Goal: Communication & Community: Answer question/provide support

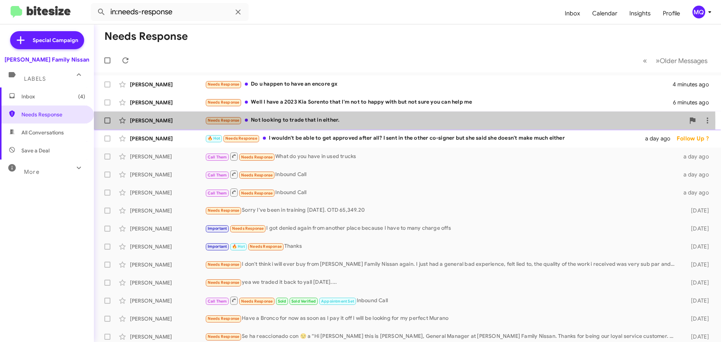
click at [349, 122] on div "Needs Response Not looking to trade that in either." at bounding box center [445, 120] width 480 height 9
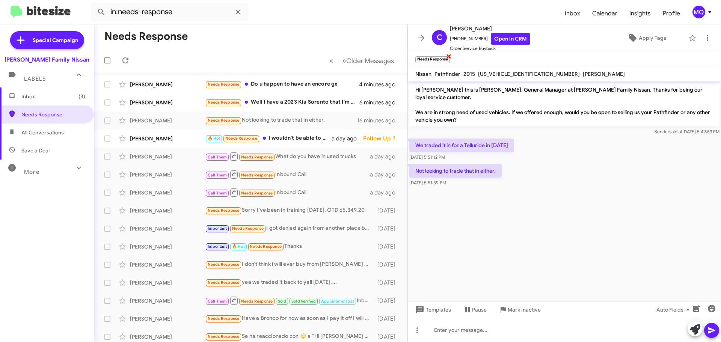
click at [448, 55] on span "×" at bounding box center [449, 55] width 6 height 9
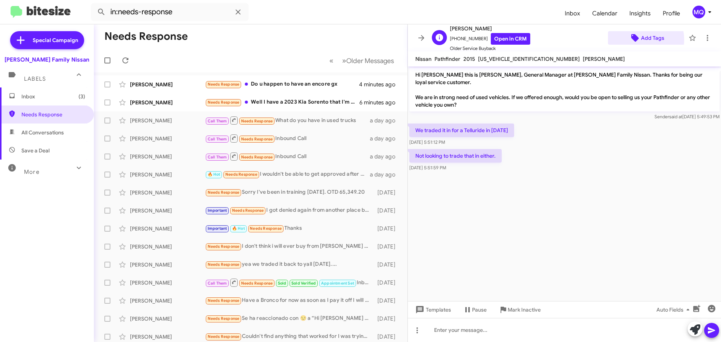
click at [632, 40] on icon at bounding box center [635, 38] width 8 height 8
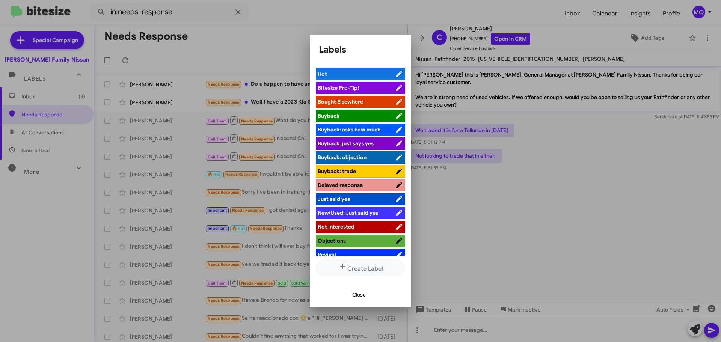
click at [343, 229] on span "Not Interested" at bounding box center [336, 226] width 37 height 7
click at [361, 294] on span "Close" at bounding box center [359, 295] width 14 height 14
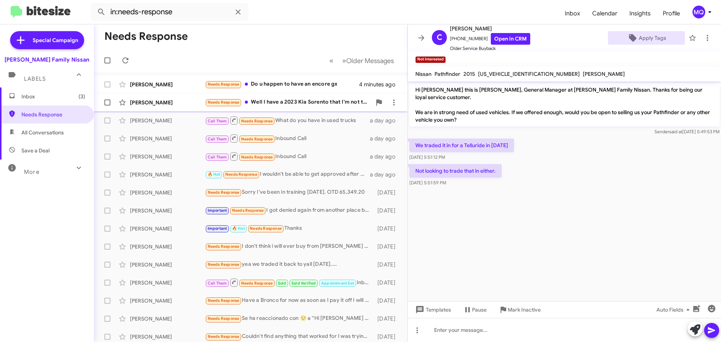
click at [296, 105] on div "Needs Response Well I have a 2023 Kia Sorento that I'm not to happy with but no…" at bounding box center [288, 102] width 166 height 9
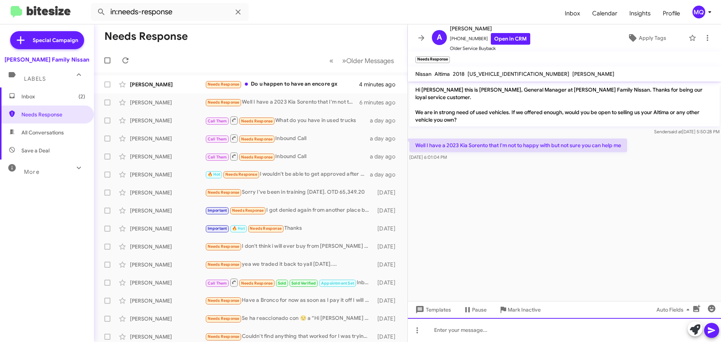
click at [477, 337] on div at bounding box center [564, 330] width 313 height 24
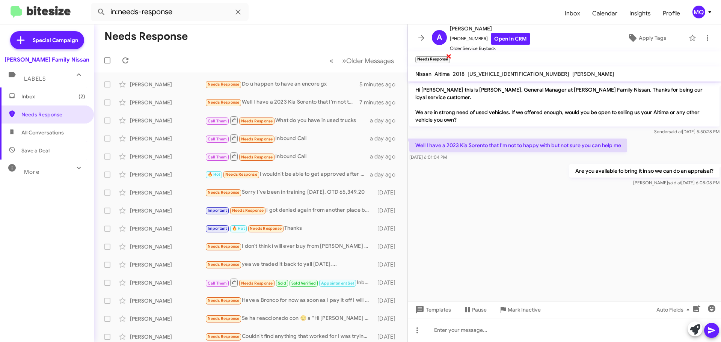
click at [451, 57] on span "×" at bounding box center [449, 55] width 6 height 9
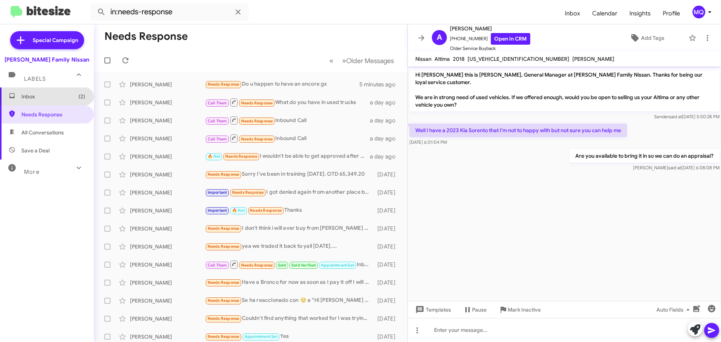
click at [50, 97] on span "Inbox (2)" at bounding box center [53, 97] width 64 height 8
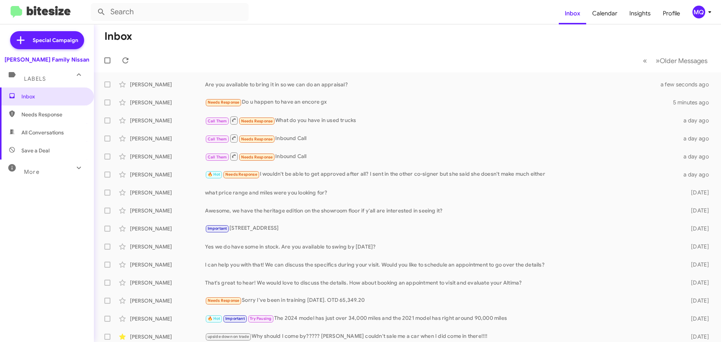
click at [54, 128] on span "All Conversations" at bounding box center [47, 133] width 94 height 18
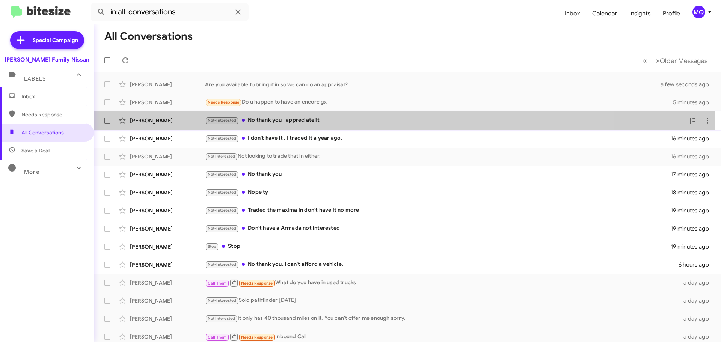
click at [331, 123] on div "Not-Interested No thank you I appreciate it" at bounding box center [445, 120] width 480 height 9
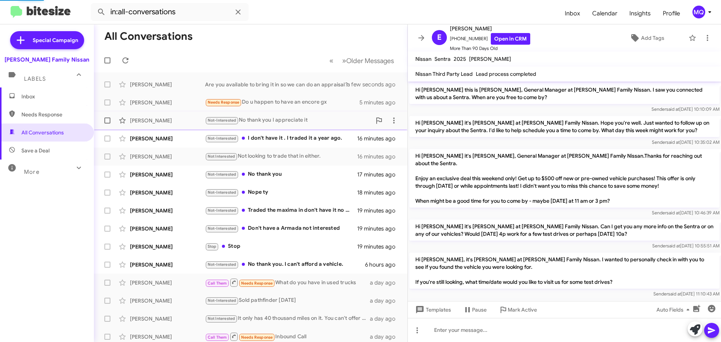
scroll to position [722, 0]
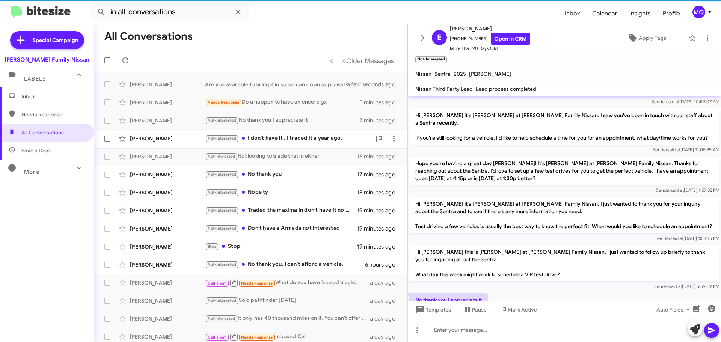
click at [297, 139] on div "Not-Interested I don't have it . I traded it a year ago." at bounding box center [288, 138] width 166 height 9
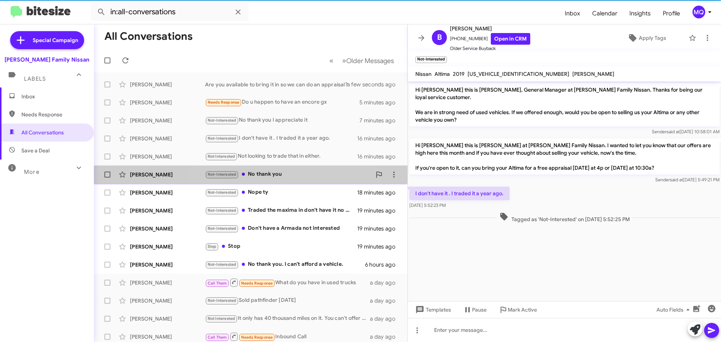
click at [288, 173] on div "Not-Interested No thank you" at bounding box center [288, 174] width 166 height 9
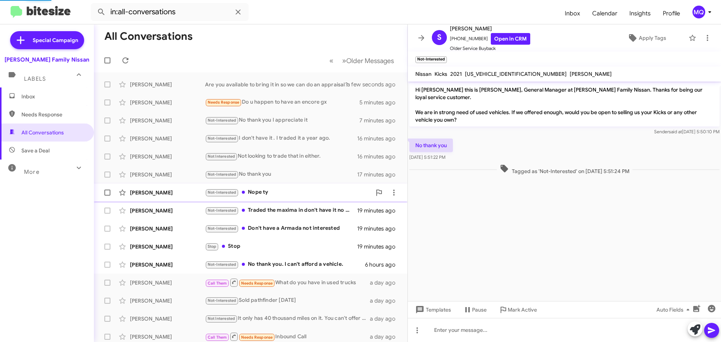
click at [292, 197] on div "Not-Interested Nope ty" at bounding box center [288, 192] width 166 height 9
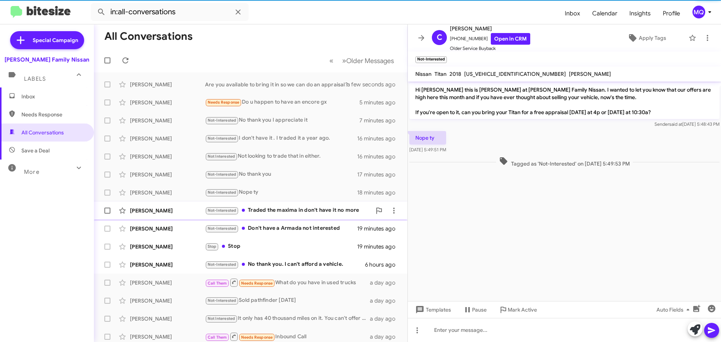
click at [294, 212] on div "Not-Interested Traded the maxima in don't have it no more" at bounding box center [288, 210] width 166 height 9
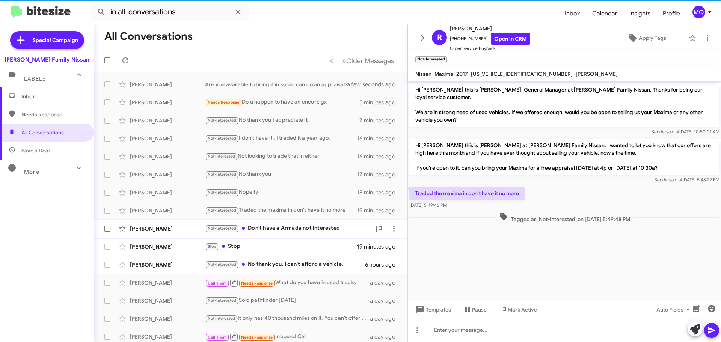
click at [293, 222] on div "[PERSON_NAME] Not-Interested Don't have a Armada not interested 19 minutes ago" at bounding box center [250, 228] width 301 height 15
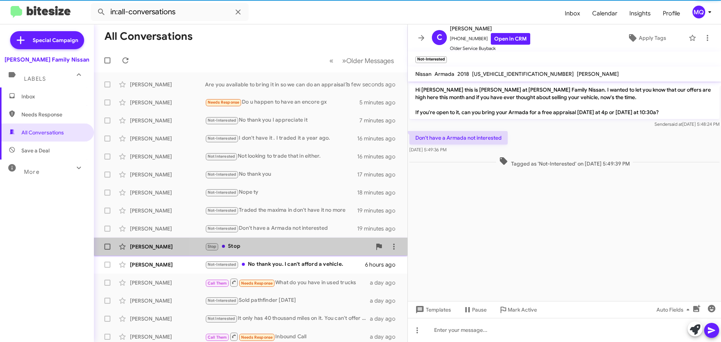
click at [287, 250] on div "Stop Stop" at bounding box center [288, 246] width 166 height 9
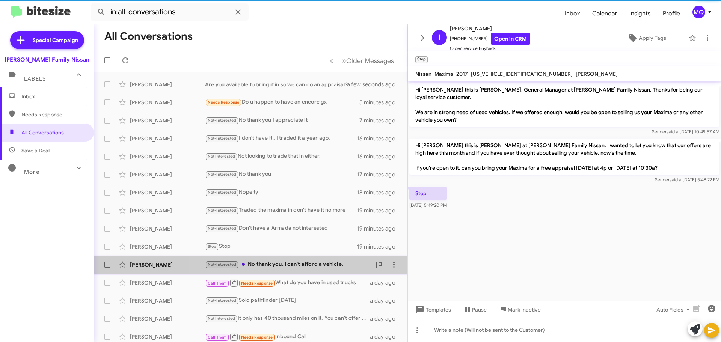
click at [295, 262] on div "Not-Interested No thank you. I can't afford a vehicle." at bounding box center [288, 264] width 166 height 9
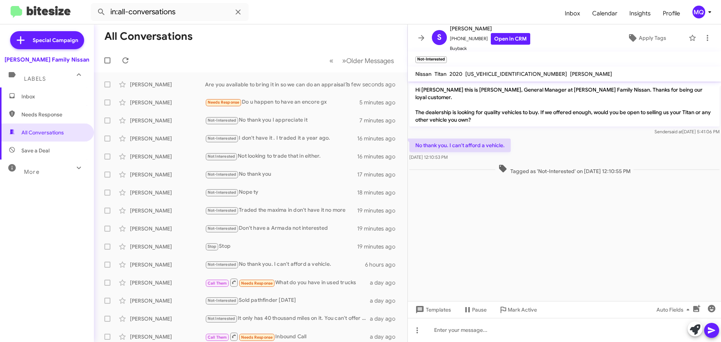
click at [45, 146] on span "Save a Deal" at bounding box center [47, 151] width 94 height 18
type input "in:not-interested"
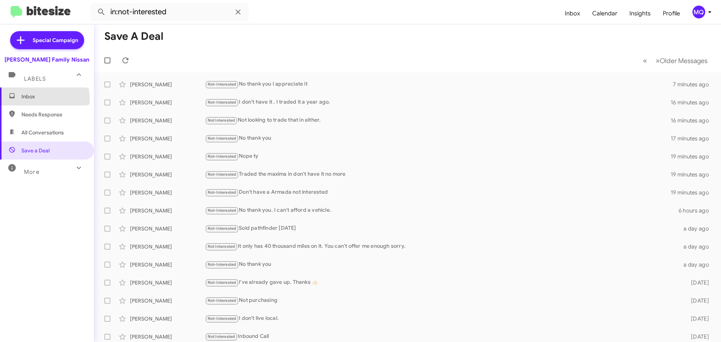
click at [38, 99] on span "Inbox" at bounding box center [53, 97] width 64 height 8
